Goal: Transaction & Acquisition: Purchase product/service

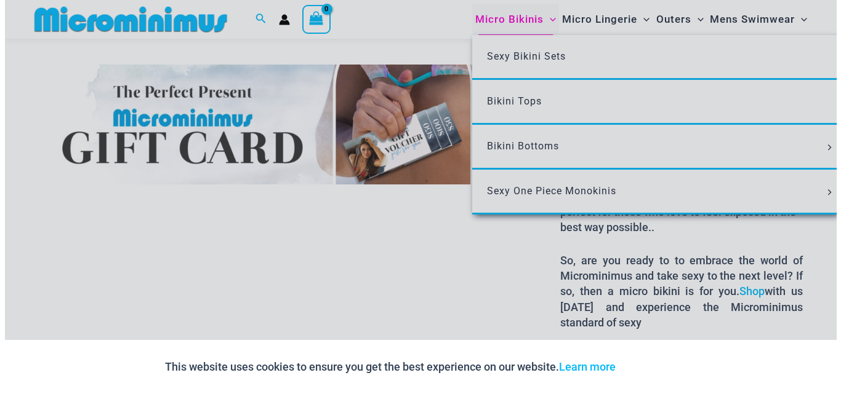
scroll to position [1712, 0]
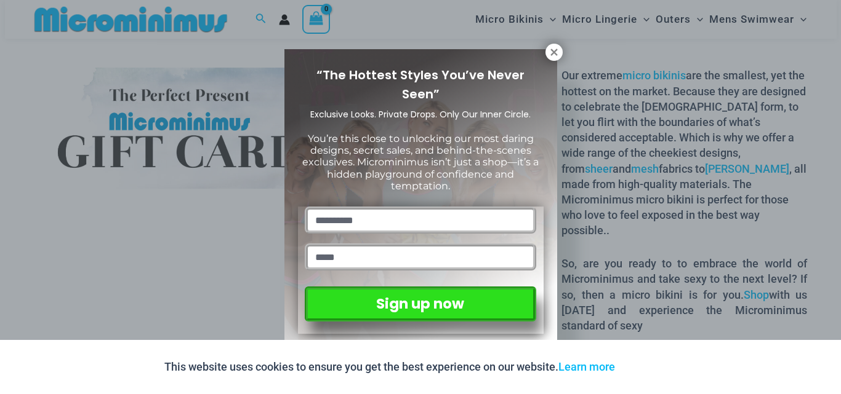
click at [547, 59] on div "“The Hottest Styles You’ve Never Seen” Exclusive Looks. Private Drops. Only Our…" at bounding box center [420, 198] width 273 height 298
click at [551, 55] on icon at bounding box center [553, 52] width 7 height 7
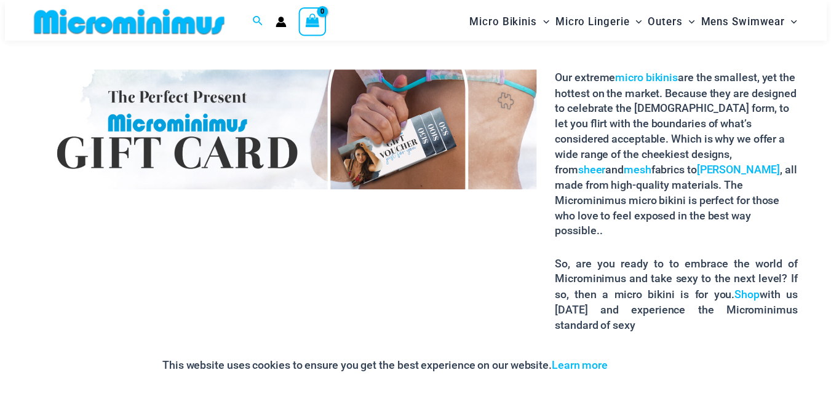
scroll to position [1708, 0]
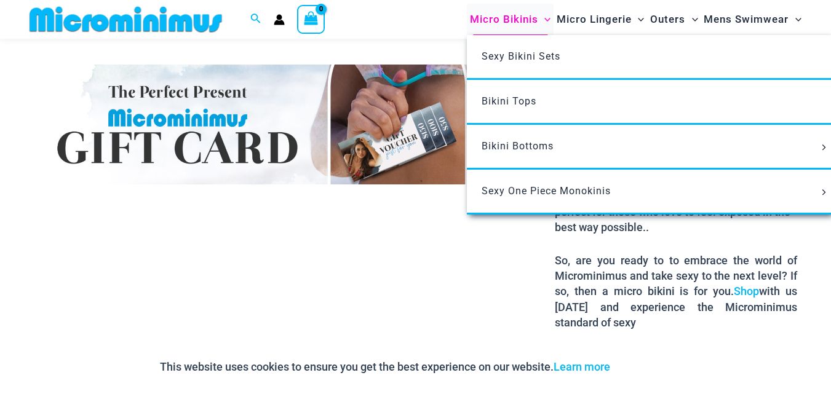
click at [545, 22] on icon "Menu Toggle" at bounding box center [548, 20] width 6 height 6
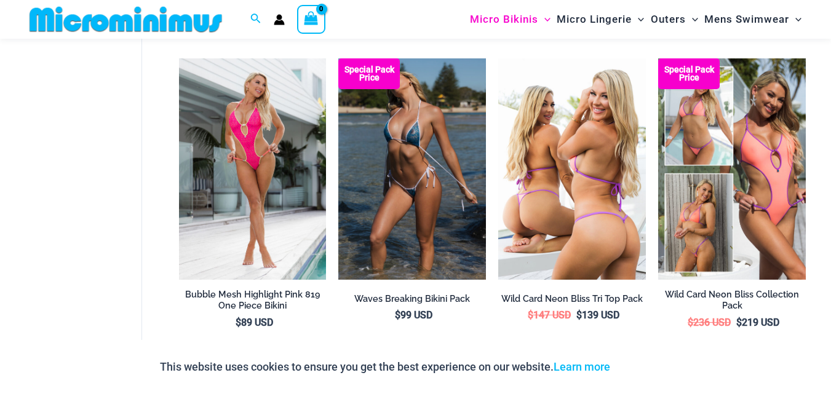
scroll to position [2817, 0]
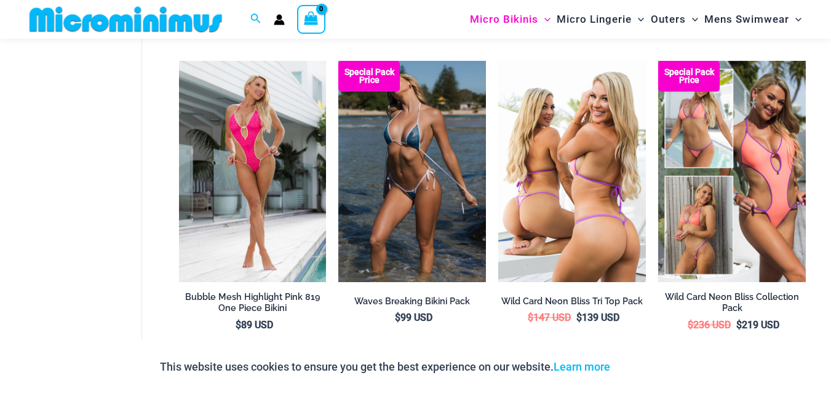
click at [519, 138] on img at bounding box center [572, 172] width 148 height 222
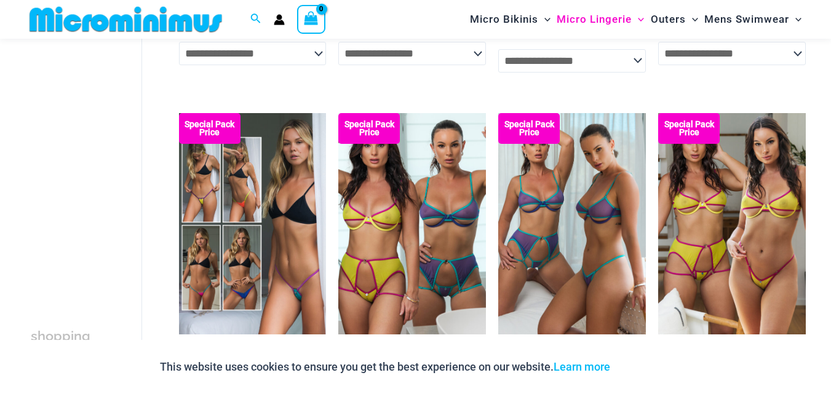
scroll to position [2646, 0]
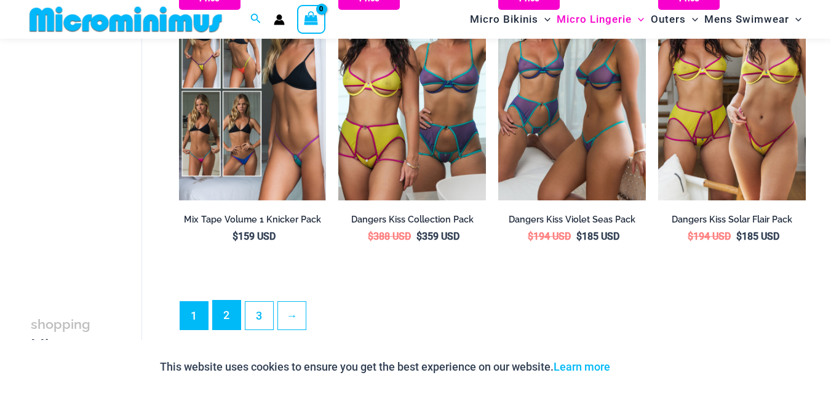
click at [228, 330] on link "2" at bounding box center [227, 315] width 28 height 29
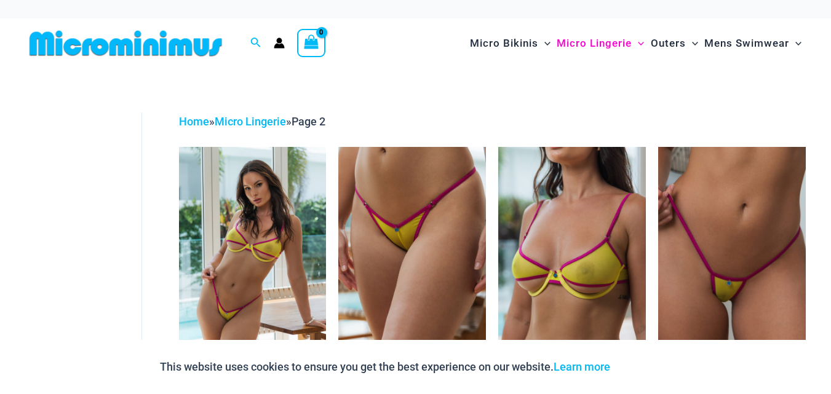
drag, startPoint x: 556, startPoint y: 6, endPoint x: 545, endPoint y: 17, distance: 16.1
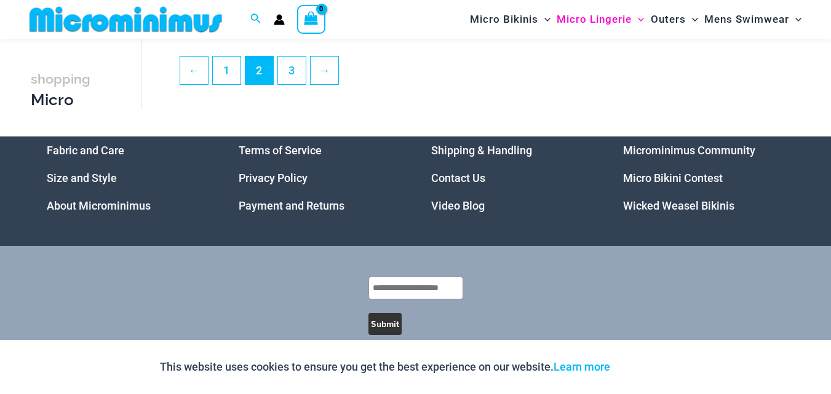
scroll to position [2899, 0]
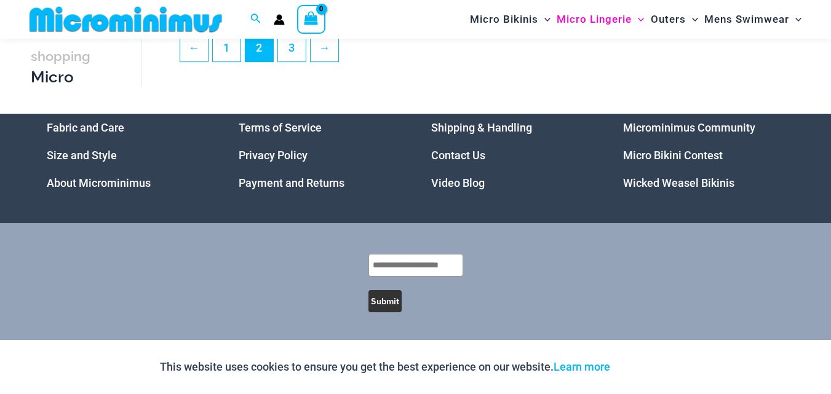
click at [723, 123] on link "Microminimus Community" at bounding box center [689, 127] width 132 height 13
